Goal: Task Accomplishment & Management: Manage account settings

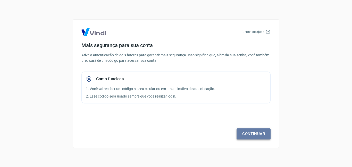
click at [259, 133] on link "Continuar" at bounding box center [253, 133] width 34 height 11
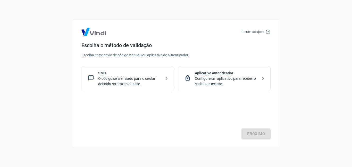
click at [142, 83] on p "O código será enviado para o celular definido no próximo passo." at bounding box center [129, 81] width 63 height 11
click at [256, 134] on link "Próximo" at bounding box center [255, 133] width 29 height 11
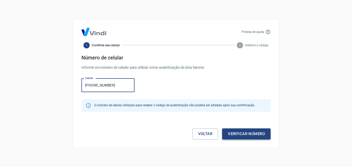
type input "[PHONE_NUMBER]"
click at [250, 135] on button "Verificar número" at bounding box center [246, 133] width 48 height 11
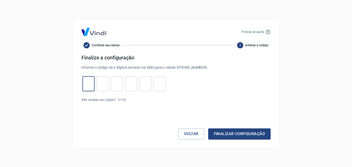
click at [89, 84] on input "tel" at bounding box center [88, 83] width 12 height 11
type input "3"
type input "6"
type input "0"
type input "9"
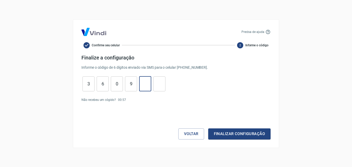
type input "7"
type input "1"
click at [227, 134] on button "Finalizar configuração" at bounding box center [239, 133] width 62 height 11
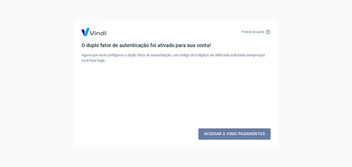
click at [227, 134] on link "Acessar a Vindi Pagamentos" at bounding box center [234, 133] width 72 height 11
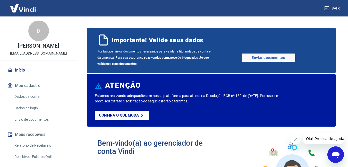
click at [39, 97] on link "Dados da conta" at bounding box center [41, 96] width 58 height 11
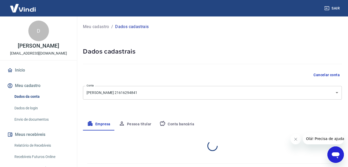
select select "SP"
select select "business"
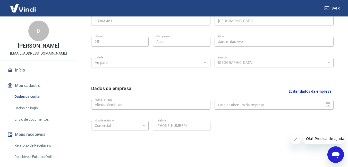
scroll to position [199, 0]
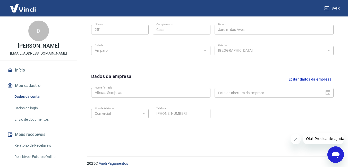
click at [331, 93] on div "Data de abertura da empresa" at bounding box center [273, 93] width 119 height 10
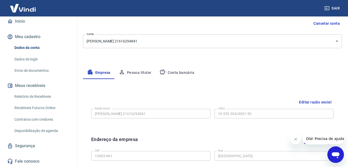
scroll to position [0, 0]
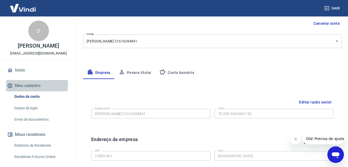
click at [32, 85] on button "Meu cadastro" at bounding box center [38, 85] width 65 height 11
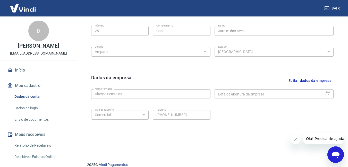
scroll to position [204, 0]
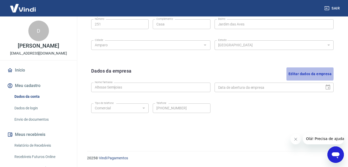
click at [308, 74] on button "Editar dados da empresa" at bounding box center [309, 73] width 47 height 13
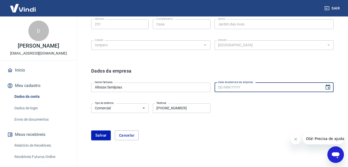
click at [278, 88] on input "Data de abertura da empresa" at bounding box center [267, 88] width 106 height 10
type input "[DATE]"
click at [256, 103] on div "Tipo de telefone Residencial Comercial Tipo de telefone Telefone [PHONE_NUMBER]…" at bounding box center [212, 111] width 242 height 21
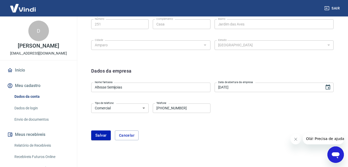
click at [144, 108] on select "Residencial Comercial" at bounding box center [119, 109] width 57 height 10
click at [184, 127] on form "Dados da empresa Nome fantasia Altesse Semijoias Nome fantasia Data de abertura…" at bounding box center [212, 103] width 242 height 73
click at [104, 134] on button "Salvar" at bounding box center [101, 136] width 20 height 10
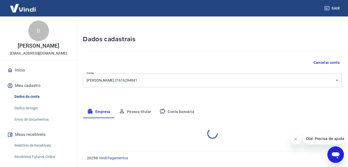
select select "SP"
select select "business"
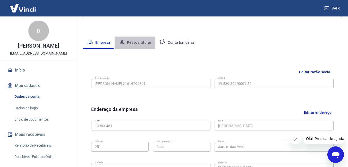
click at [145, 44] on button "Pessoa titular" at bounding box center [135, 43] width 41 height 12
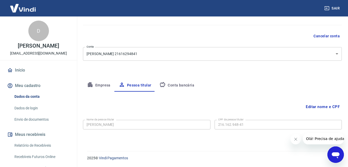
scroll to position [39, 0]
click at [183, 86] on button "Conta bancária" at bounding box center [176, 85] width 43 height 12
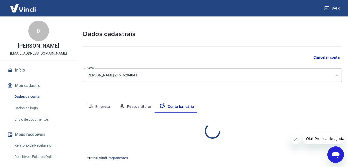
select select "1"
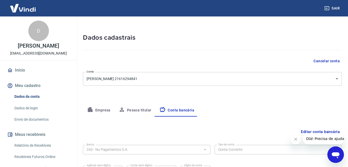
scroll to position [0, 0]
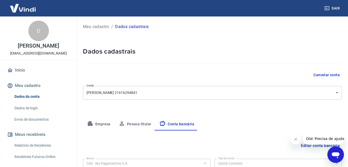
click at [29, 108] on link "Dados de login" at bounding box center [41, 108] width 58 height 11
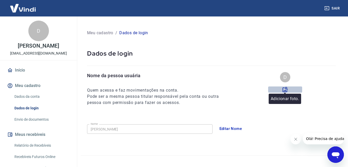
click at [285, 89] on icon at bounding box center [284, 89] width 5 height 5
click at [0, 0] on input "file" at bounding box center [0, 0] width 0 height 0
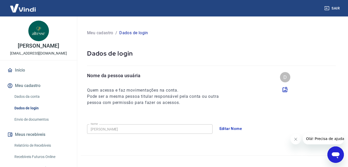
click at [47, 119] on link "Envio de documentos" at bounding box center [41, 119] width 58 height 11
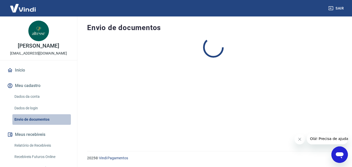
click at [47, 119] on link "Envio de documentos" at bounding box center [41, 119] width 58 height 11
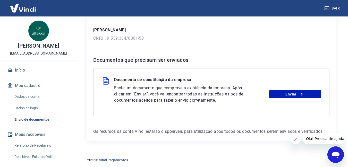
scroll to position [78, 0]
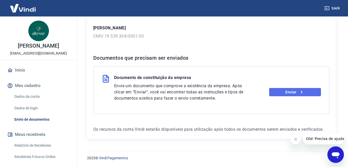
click at [299, 92] on icon at bounding box center [301, 92] width 6 height 6
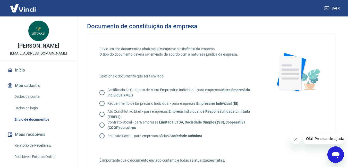
click at [102, 94] on input "Certificado de Cadastro de Micro Empresário Individual - para empresas Micro Em…" at bounding box center [102, 92] width 11 height 11
radio input "true"
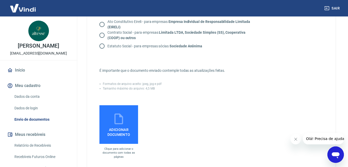
scroll to position [91, 0]
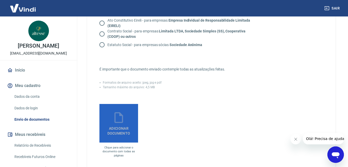
click at [115, 124] on icon at bounding box center [118, 117] width 13 height 13
click at [0, 0] on input "Adicionar documento" at bounding box center [0, 0] width 0 height 0
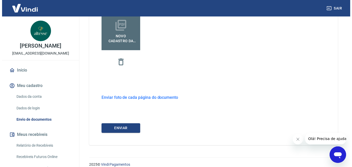
scroll to position [190, 0]
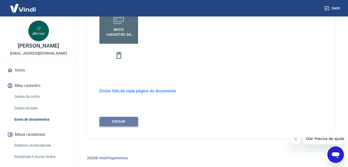
click at [120, 122] on button "ENVIAR" at bounding box center [118, 122] width 39 height 10
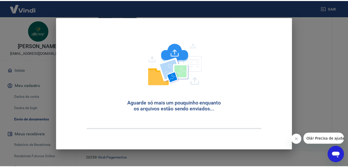
scroll to position [12, 0]
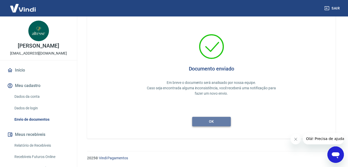
click at [209, 122] on button "ok" at bounding box center [211, 122] width 39 height 10
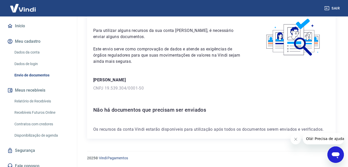
scroll to position [49, 0]
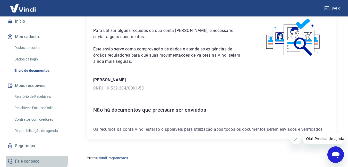
click at [34, 160] on link "Fale conosco" at bounding box center [38, 161] width 65 height 11
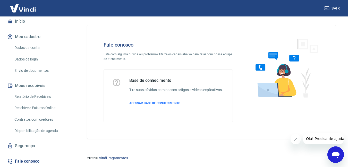
scroll to position [2, 0]
click at [333, 155] on icon "Abrir janela de mensagens" at bounding box center [336, 155] width 8 height 6
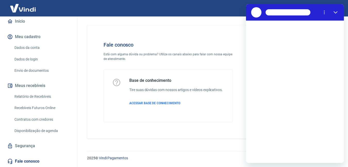
scroll to position [0, 0]
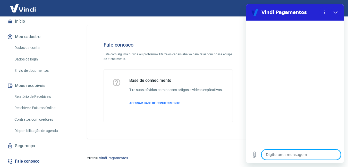
click at [308, 155] on textarea at bounding box center [300, 155] width 79 height 10
type textarea "o"
type textarea "x"
type textarea "ol"
type textarea "x"
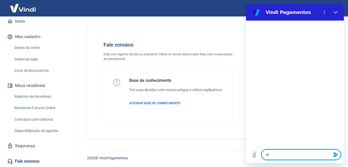
type textarea "olá"
type textarea "x"
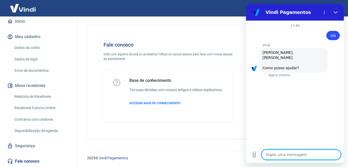
scroll to position [33, 0]
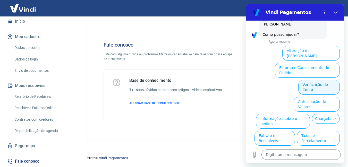
click at [326, 80] on button "Verificação de Conta" at bounding box center [318, 87] width 41 height 15
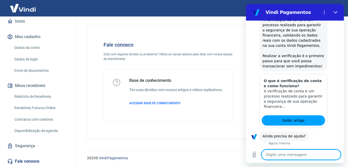
scroll to position [84, 0]
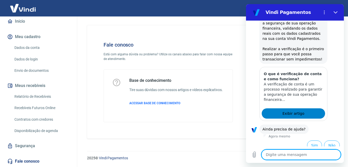
click at [298, 110] on span "Exibir artigo" at bounding box center [293, 113] width 22 height 6
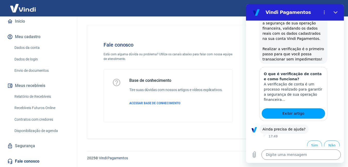
click at [21, 22] on link "Início" at bounding box center [38, 21] width 65 height 11
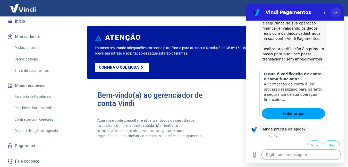
click at [339, 11] on button "Fechar" at bounding box center [335, 12] width 10 height 10
type textarea "x"
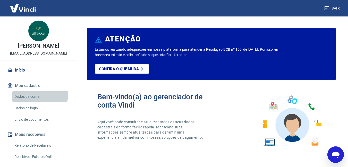
click at [38, 95] on link "Dados da conta" at bounding box center [41, 96] width 58 height 11
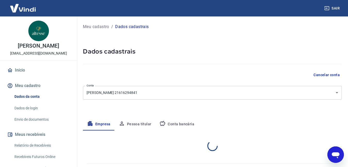
select select "SP"
select select "business"
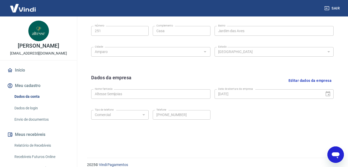
scroll to position [204, 0]
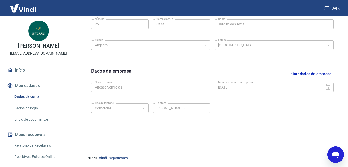
click at [33, 107] on link "Dados de login" at bounding box center [41, 108] width 58 height 11
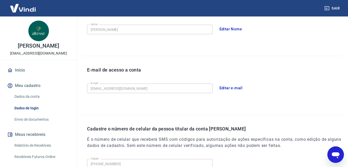
scroll to position [117, 0]
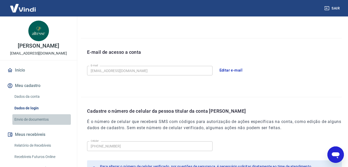
click at [44, 119] on link "Envio de documentos" at bounding box center [41, 119] width 58 height 11
